Goal: Task Accomplishment & Management: Complete application form

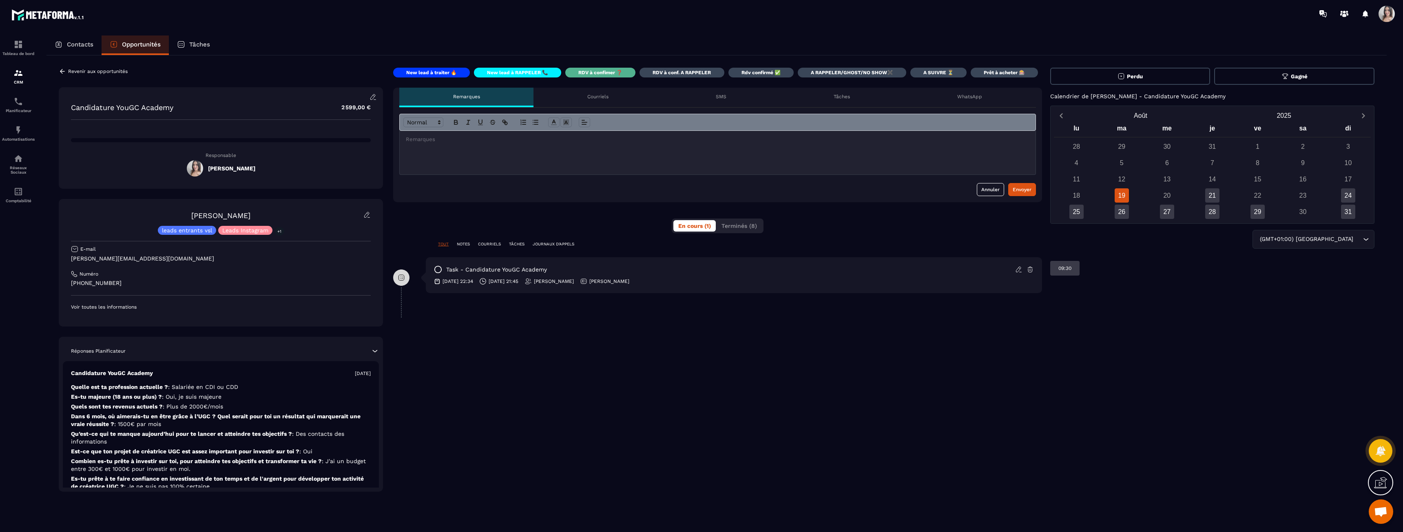
click at [838, 75] on p "A RAPPELER/GHOST/NO SHOW✖️" at bounding box center [852, 72] width 82 height 7
click at [1017, 270] on icon at bounding box center [1018, 269] width 7 height 7
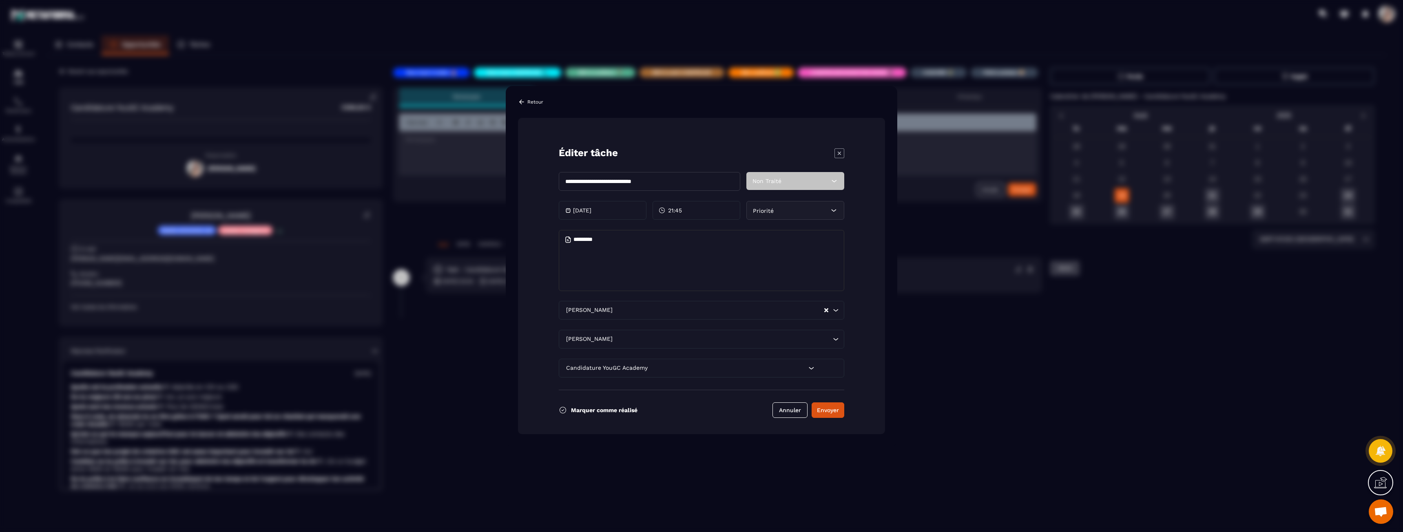
click at [592, 263] on textarea "Modal window" at bounding box center [701, 260] width 285 height 61
type textarea "**"
click at [841, 416] on button "Envoyer" at bounding box center [827, 409] width 33 height 15
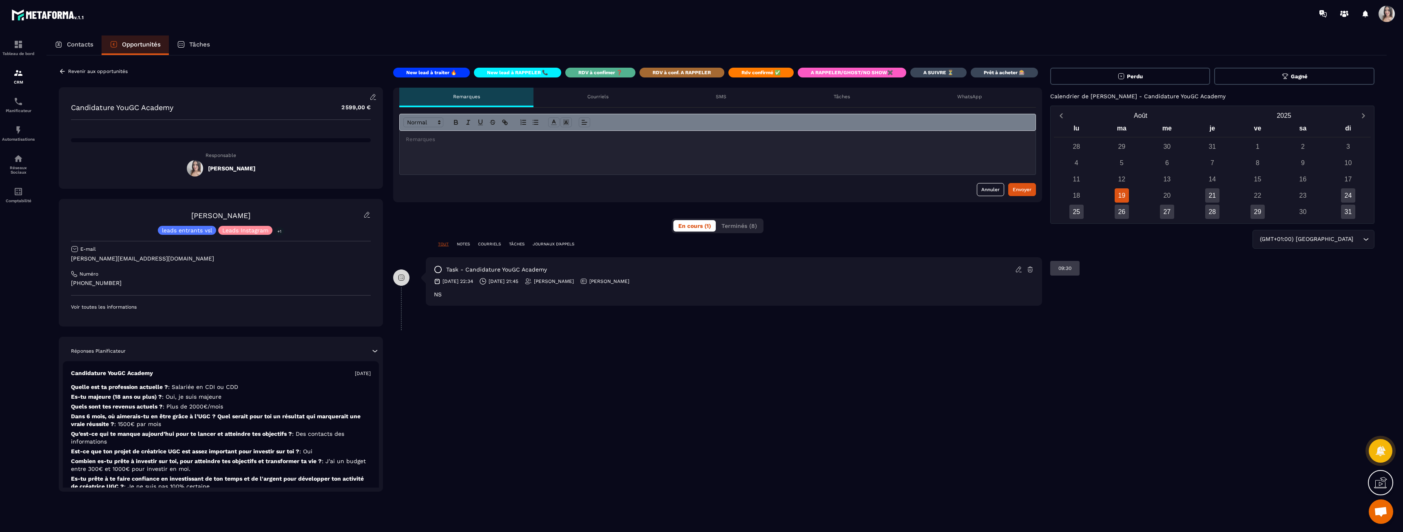
click at [436, 269] on icon at bounding box center [438, 269] width 8 height 8
click at [833, 92] on div "Tâches" at bounding box center [842, 98] width 124 height 20
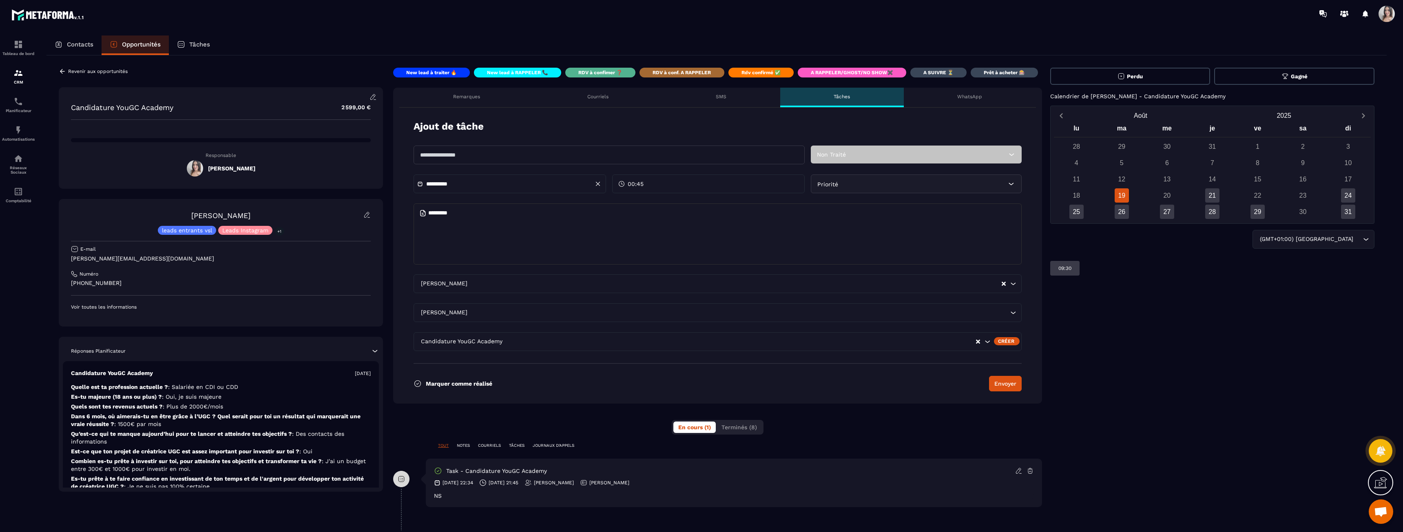
click at [511, 150] on input "text" at bounding box center [608, 155] width 391 height 19
type input "**********"
click at [498, 209] on textarea at bounding box center [717, 233] width 608 height 61
drag, startPoint x: 489, startPoint y: 158, endPoint x: 376, endPoint y: 146, distance: 114.5
click at [377, 146] on div "Revenir aux opportunités Candidature YouGC Academy 2 599,00 € Responsable [PERS…" at bounding box center [716, 294] width 1315 height 452
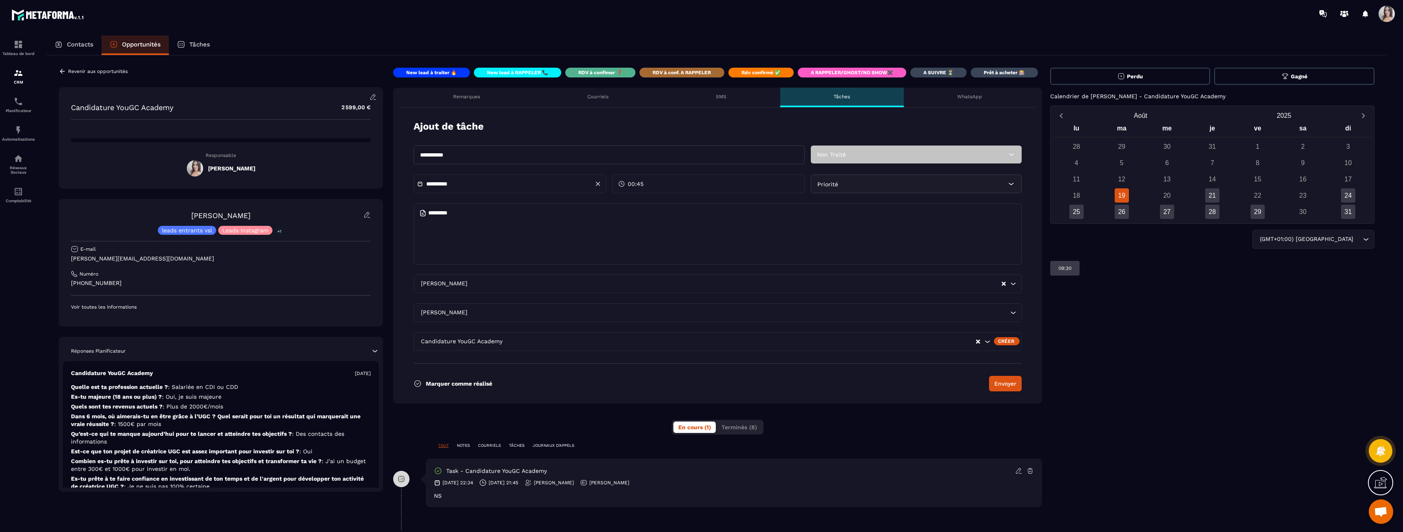
click at [547, 234] on textarea at bounding box center [717, 233] width 608 height 61
click at [546, 222] on textarea at bounding box center [717, 233] width 608 height 61
click at [529, 218] on textarea at bounding box center [717, 233] width 608 height 61
click at [468, 211] on textarea at bounding box center [717, 233] width 608 height 61
paste textarea "**********"
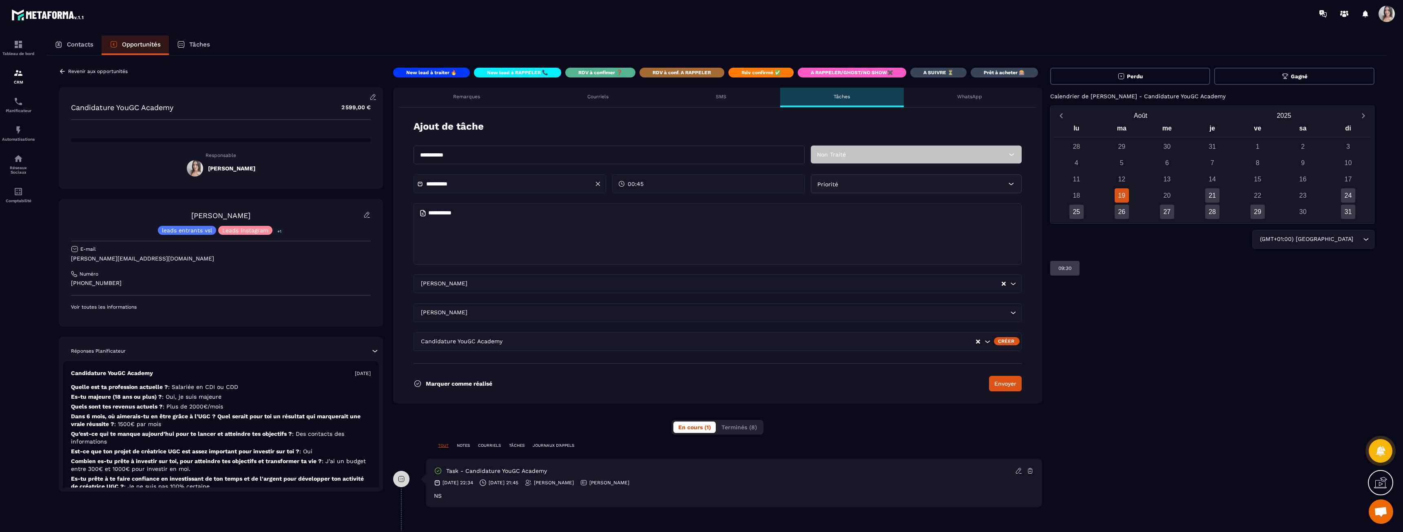
type textarea "**********"
click at [462, 185] on input "**********" at bounding box center [454, 184] width 57 height 6
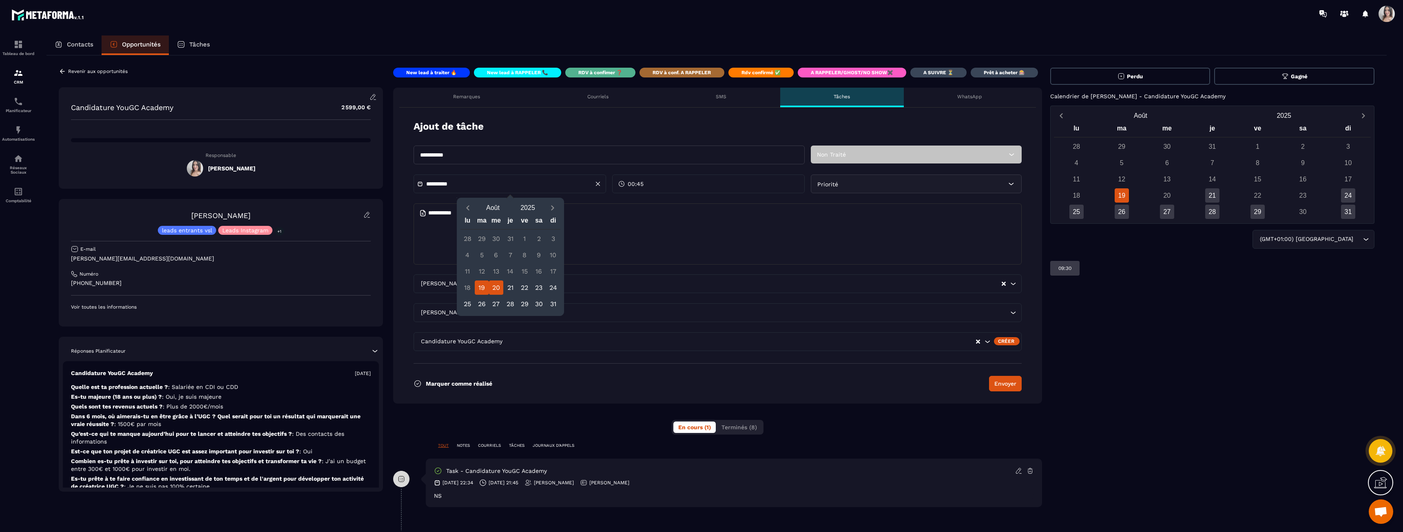
click at [496, 286] on div "20" at bounding box center [496, 288] width 14 height 14
type input "**********"
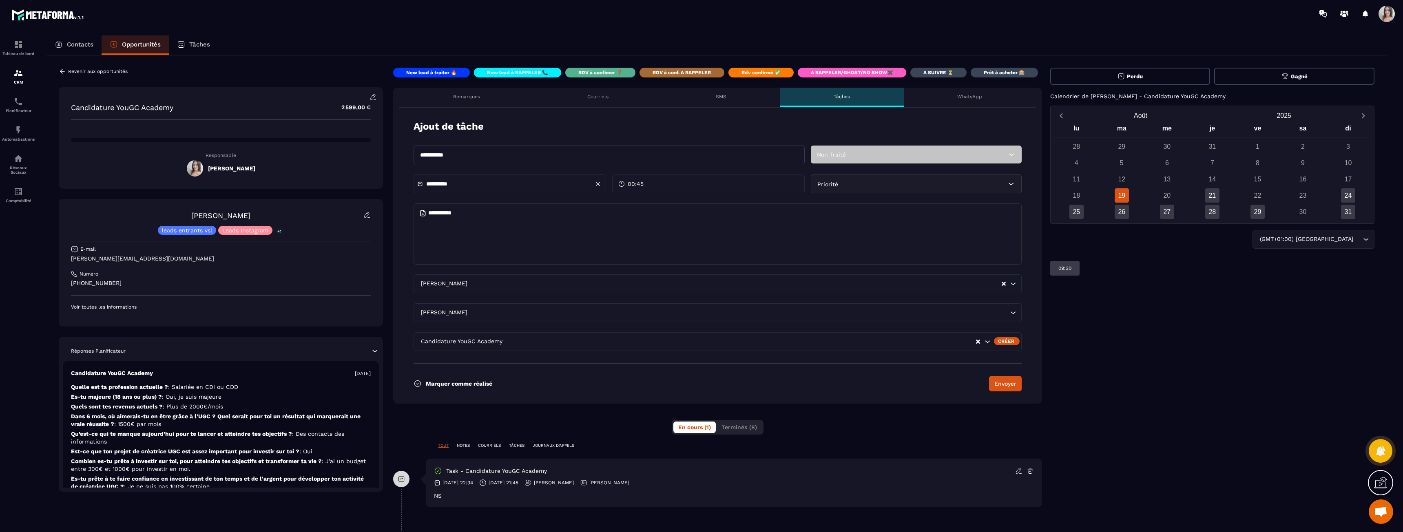
click at [643, 183] on span "00:45" at bounding box center [636, 184] width 16 height 8
click at [686, 252] on div "12 (12 PM)" at bounding box center [687, 257] width 41 height 11
click at [830, 269] on form "**********" at bounding box center [717, 256] width 649 height 296
click at [995, 387] on button "Envoyer" at bounding box center [1005, 383] width 33 height 15
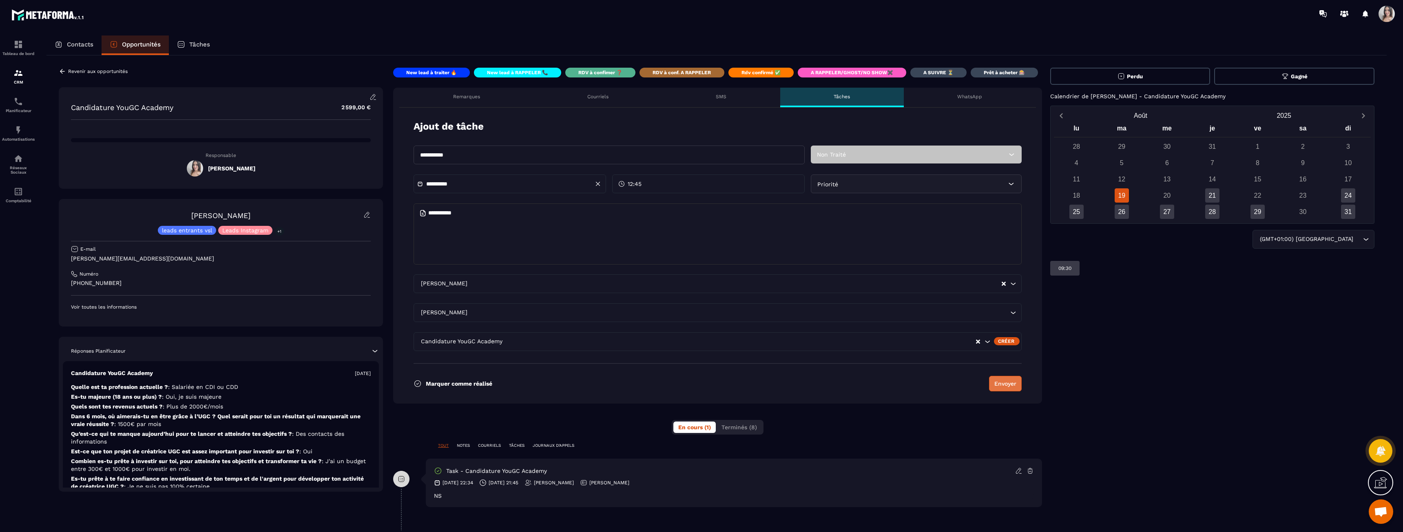
type input "**********"
click at [29, 77] on div "CRM" at bounding box center [18, 76] width 33 height 16
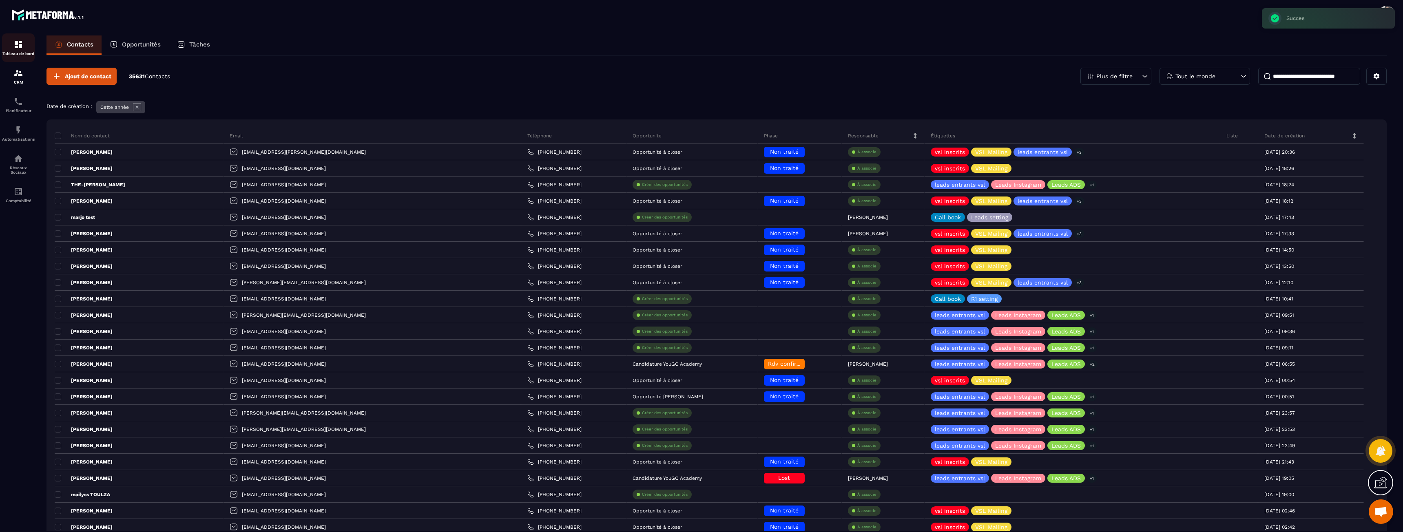
click at [24, 48] on div "Tableau de bord" at bounding box center [18, 48] width 33 height 16
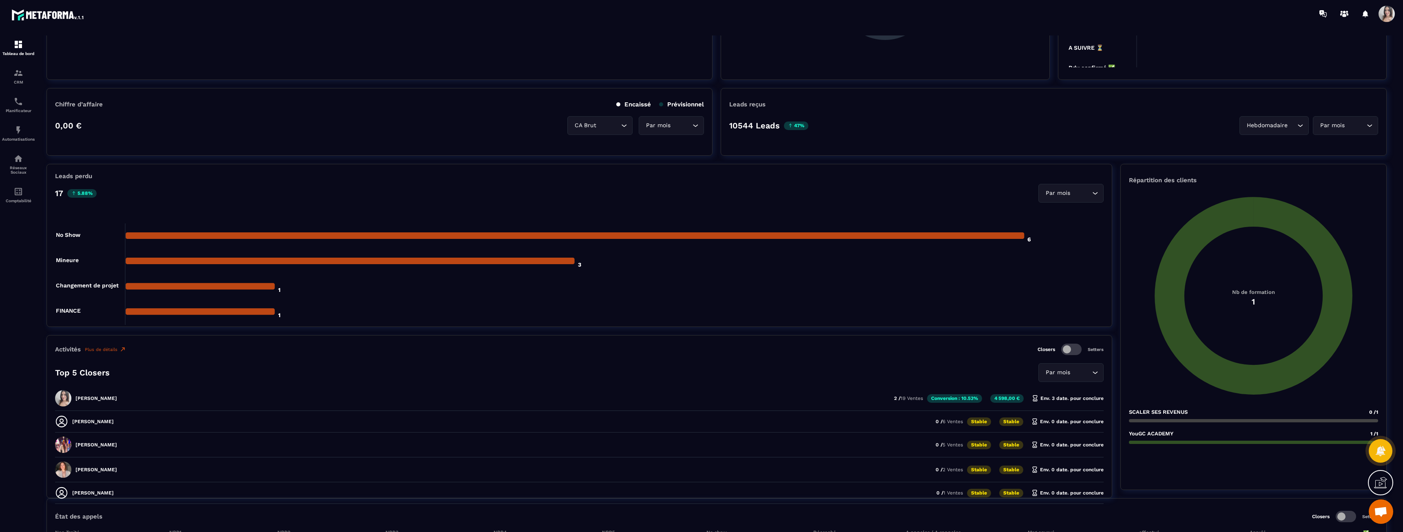
scroll to position [321, 0]
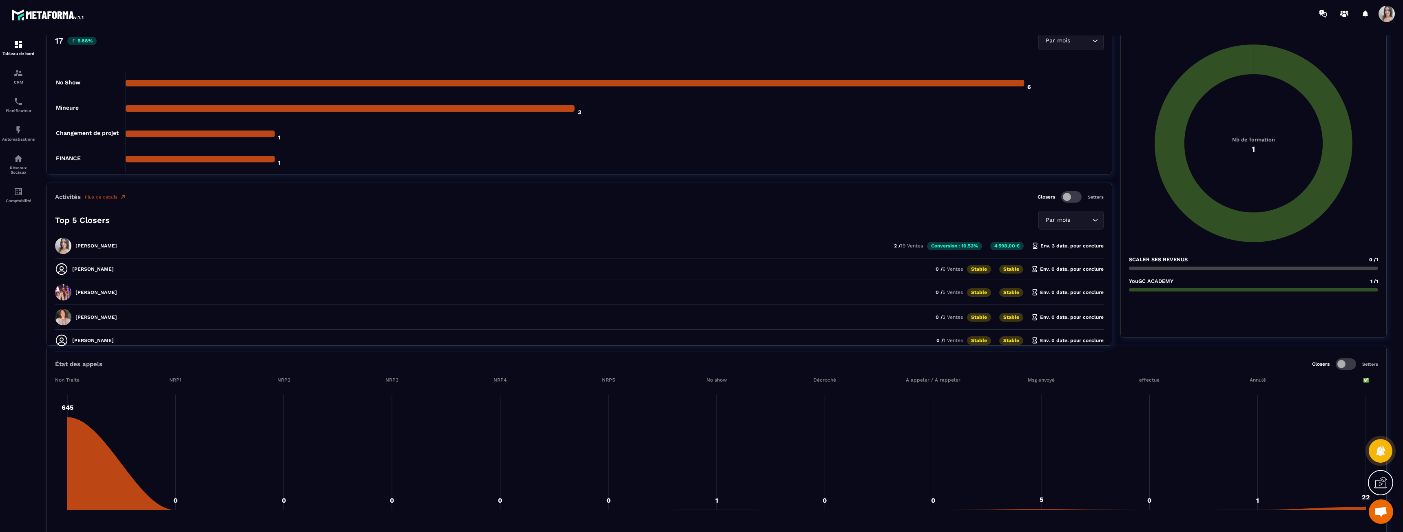
drag, startPoint x: 98, startPoint y: 293, endPoint x: 123, endPoint y: 296, distance: 24.6
click at [123, 309] on div "[PERSON_NAME] 0 / 5 Ventes Stable Stable Env. 0 date. pour conclure" at bounding box center [579, 319] width 1048 height 21
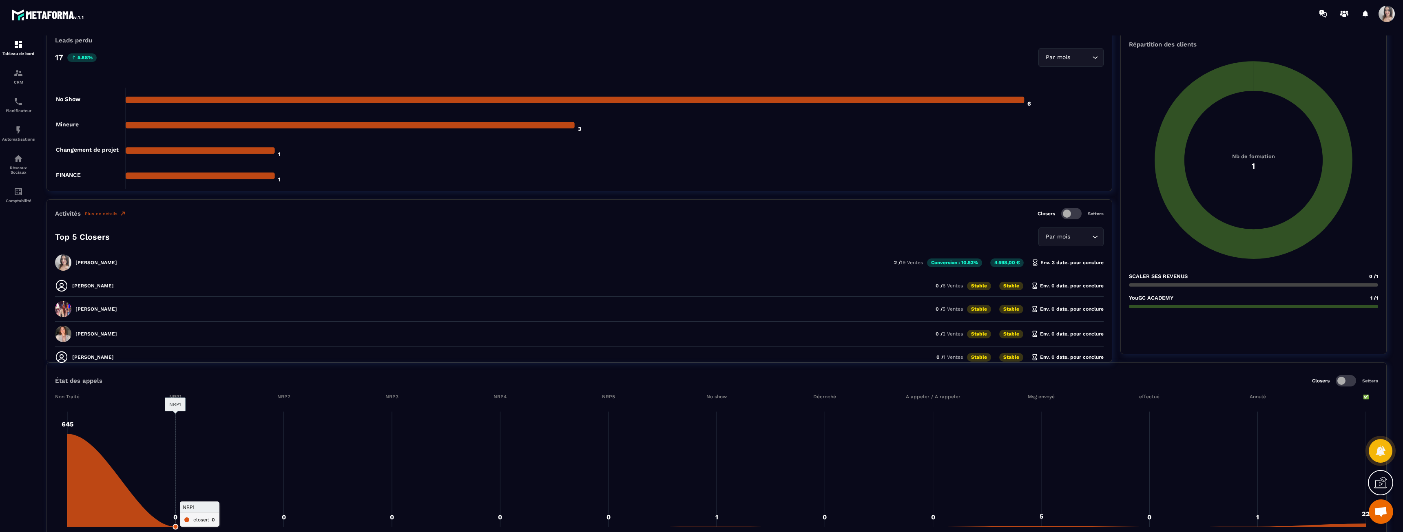
scroll to position [280, 0]
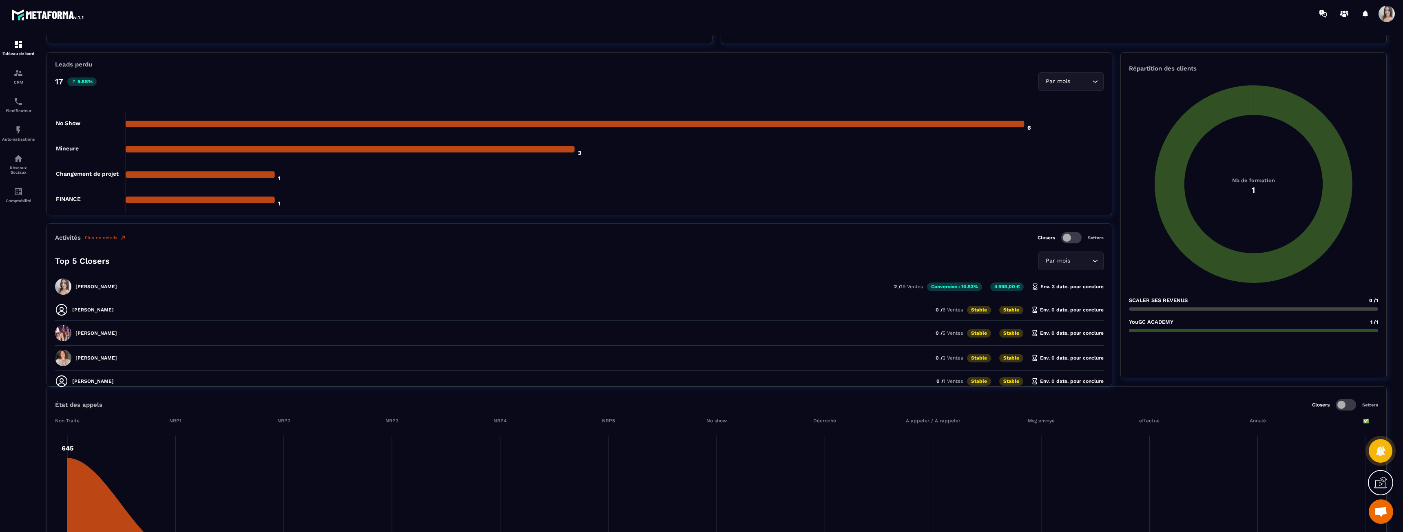
click at [63, 310] on icon at bounding box center [61, 309] width 13 height 13
drag, startPoint x: 937, startPoint y: 286, endPoint x: 961, endPoint y: 287, distance: 24.9
click at [961, 287] on p "Conversion : 10.53%" at bounding box center [954, 287] width 55 height 9
drag, startPoint x: 961, startPoint y: 287, endPoint x: 928, endPoint y: 287, distance: 33.8
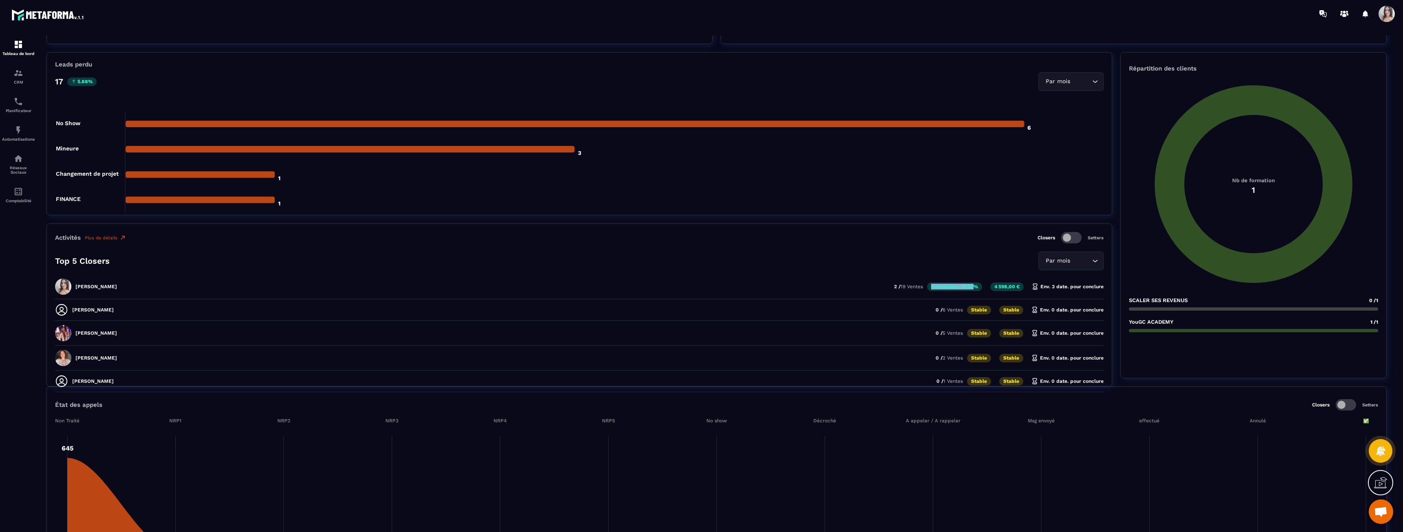
click at [928, 287] on p "Conversion : 10.53%" at bounding box center [954, 287] width 55 height 9
drag, startPoint x: 937, startPoint y: 286, endPoint x: 968, endPoint y: 288, distance: 31.1
click at [968, 288] on p "Conversion : 10.53%" at bounding box center [954, 287] width 55 height 9
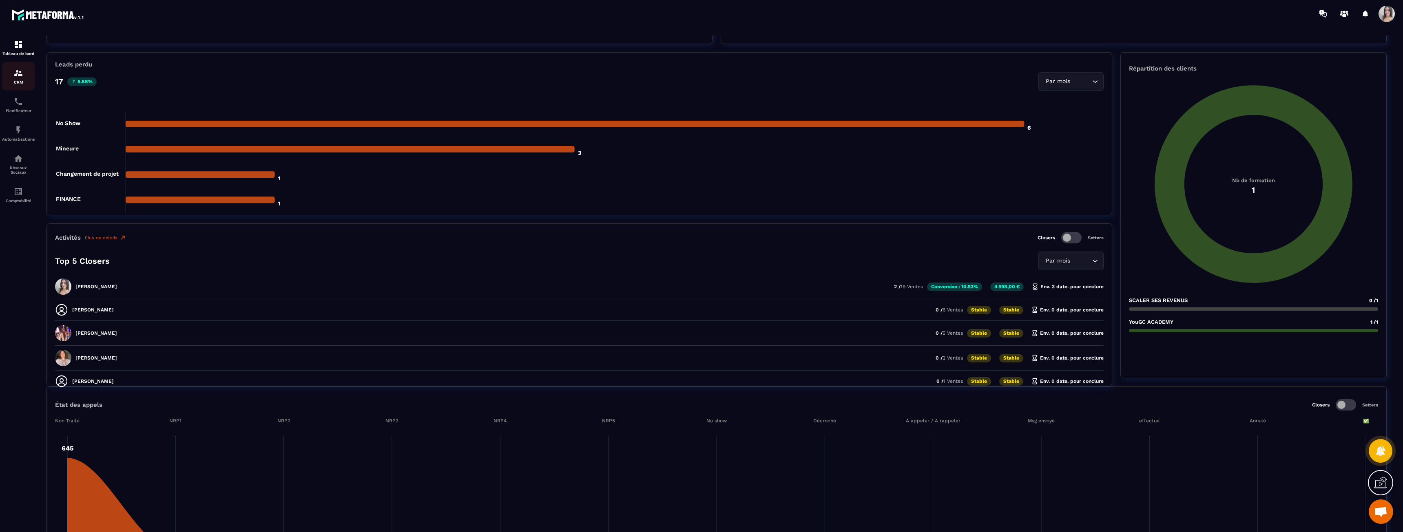
click at [27, 71] on div "CRM" at bounding box center [18, 76] width 33 height 16
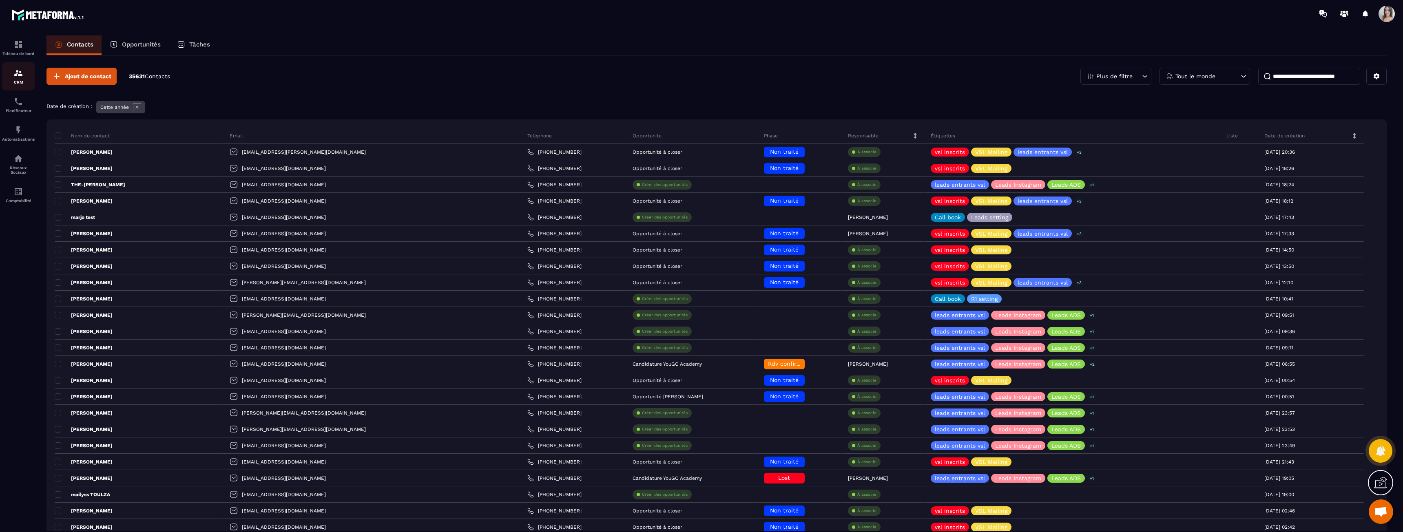
click at [23, 81] on p "CRM" at bounding box center [18, 82] width 33 height 4
